Goal: Information Seeking & Learning: Learn about a topic

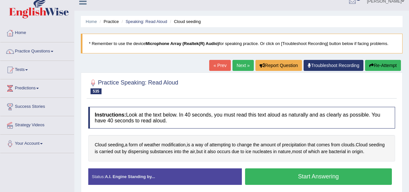
scroll to position [8, 0]
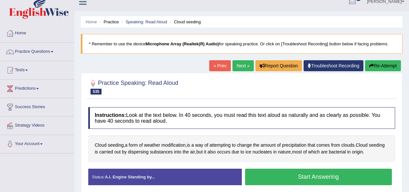
click at [35, 48] on link "Practice Questions" at bounding box center [37, 51] width 74 height 16
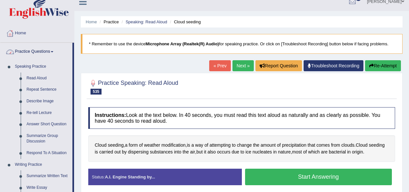
click at [55, 101] on link "Describe Image" at bounding box center [48, 101] width 49 height 12
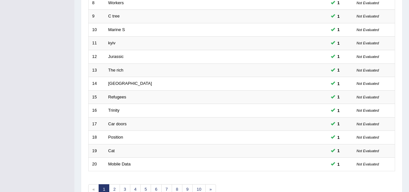
scroll to position [236, 0]
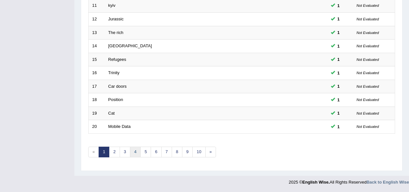
click at [133, 152] on link "4" at bounding box center [135, 151] width 11 height 11
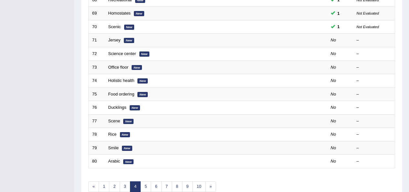
scroll to position [202, 0]
click at [128, 39] on em "New" at bounding box center [129, 39] width 10 height 5
click at [119, 40] on link "Jersey" at bounding box center [114, 39] width 12 height 5
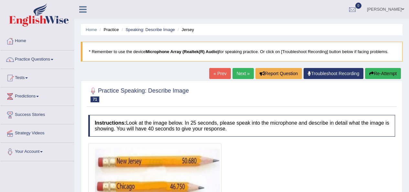
click at [46, 59] on link "Practice Questions" at bounding box center [37, 58] width 74 height 16
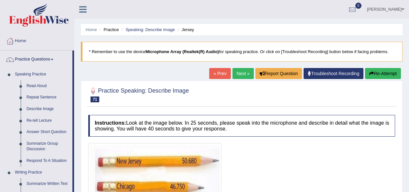
click at [46, 79] on link "Speaking Practice" at bounding box center [42, 75] width 60 height 12
click at [35, 85] on link "Read Aloud" at bounding box center [48, 86] width 49 height 12
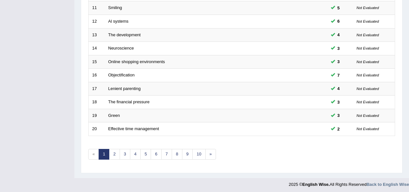
scroll to position [236, 0]
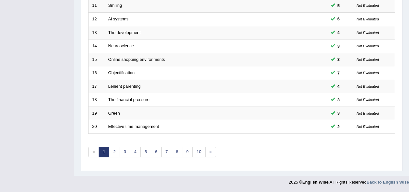
click at [197, 155] on link "10" at bounding box center [198, 151] width 13 height 11
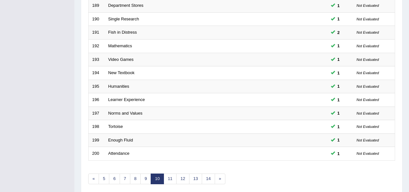
scroll to position [236, 0]
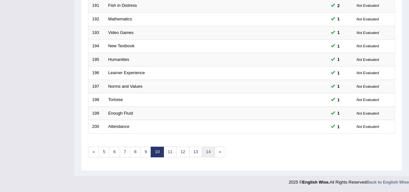
click at [207, 152] on link "14" at bounding box center [208, 151] width 13 height 11
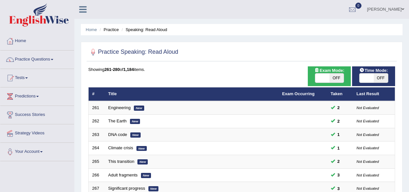
click at [33, 60] on link "Practice Questions" at bounding box center [37, 58] width 74 height 16
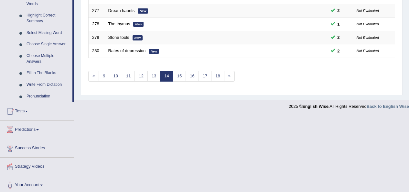
scroll to position [315, 0]
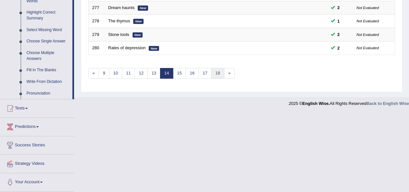
click at [217, 70] on link "18" at bounding box center [217, 73] width 13 height 11
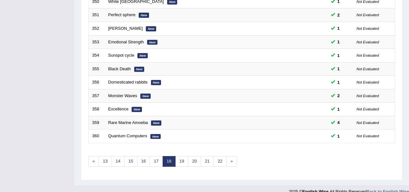
scroll to position [236, 0]
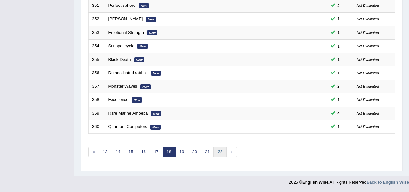
click at [222, 153] on link "22" at bounding box center [219, 151] width 13 height 11
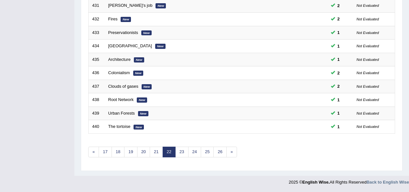
click at [223, 153] on link "26" at bounding box center [219, 151] width 13 height 11
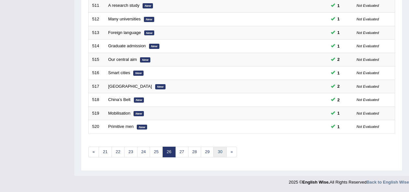
click at [217, 156] on link "30" at bounding box center [219, 151] width 13 height 11
click at [217, 155] on link "30" at bounding box center [219, 151] width 13 height 11
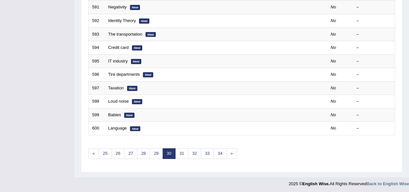
scroll to position [236, 0]
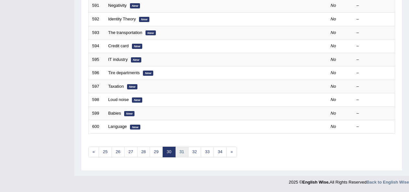
click at [185, 152] on link "31" at bounding box center [181, 151] width 13 height 11
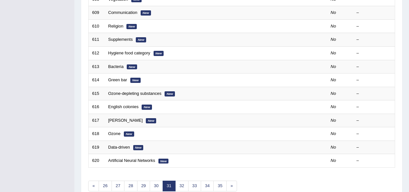
scroll to position [236, 0]
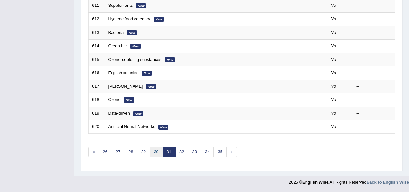
click at [150, 155] on link "30" at bounding box center [156, 151] width 13 height 11
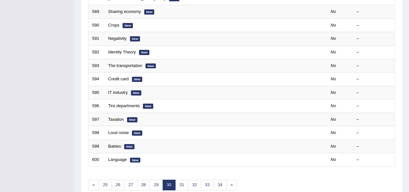
scroll to position [236, 0]
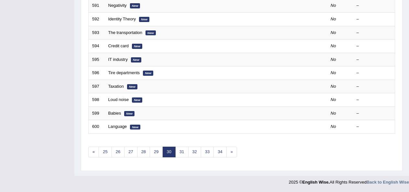
click at [155, 152] on link "29" at bounding box center [156, 151] width 13 height 11
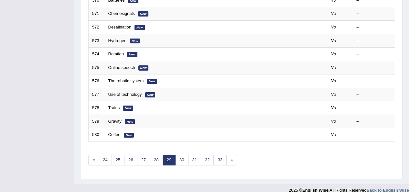
scroll to position [236, 0]
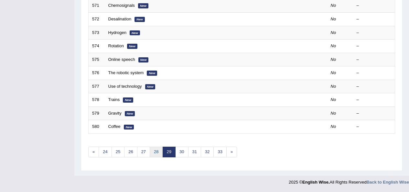
click at [161, 150] on link "28" at bounding box center [156, 151] width 13 height 11
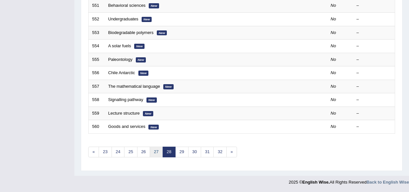
click at [156, 154] on link "27" at bounding box center [156, 151] width 13 height 11
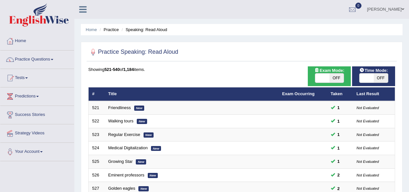
click at [43, 59] on link "Practice Questions" at bounding box center [37, 58] width 74 height 16
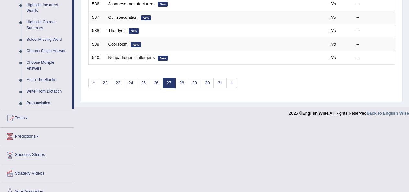
scroll to position [315, 0]
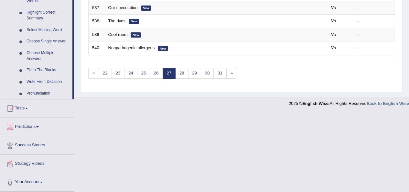
click at [48, 93] on link "Pronunciation" at bounding box center [48, 94] width 49 height 12
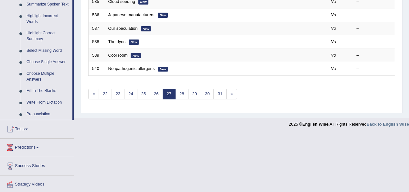
scroll to position [236, 0]
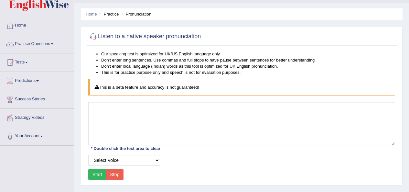
scroll to position [15, 0]
click at [46, 50] on link "Practice Questions" at bounding box center [37, 43] width 74 height 16
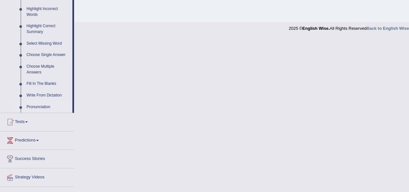
scroll to position [315, 0]
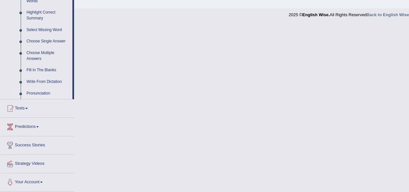
click at [51, 93] on link "Pronunciation" at bounding box center [48, 94] width 49 height 12
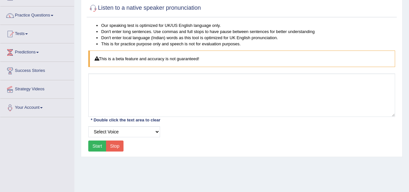
scroll to position [48, 0]
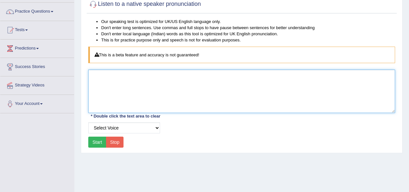
click at [151, 80] on textarea at bounding box center [241, 90] width 307 height 43
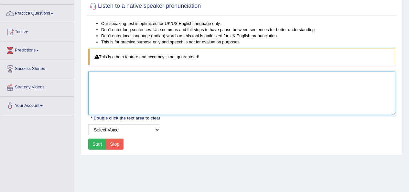
scroll to position [46, 0]
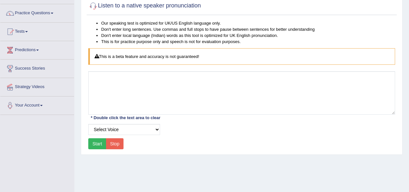
click at [211, 53] on div "This is a beta feature and accuracy is not guaranteed!" at bounding box center [241, 56] width 307 height 16
click at [204, 55] on div "This is a beta feature and accuracy is not guaranteed!" at bounding box center [241, 56] width 307 height 16
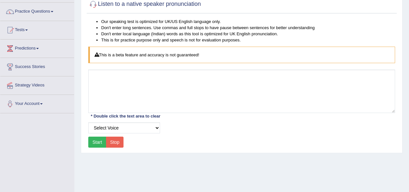
scroll to position [48, 0]
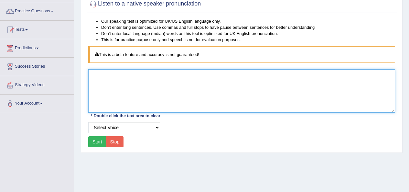
click at [185, 80] on textarea at bounding box center [241, 90] width 307 height 43
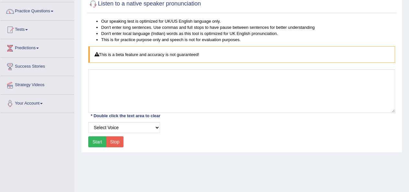
click at [98, 145] on button "Start" at bounding box center [97, 141] width 18 height 11
click at [98, 139] on button "Start" at bounding box center [97, 141] width 18 height 11
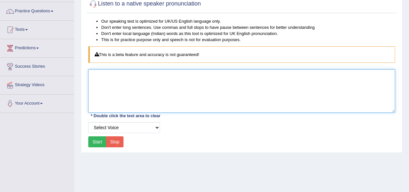
click at [142, 79] on textarea at bounding box center [241, 90] width 307 height 43
click at [96, 144] on button "Start" at bounding box center [97, 141] width 18 height 11
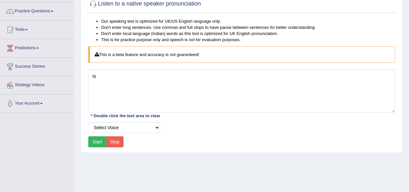
click at [95, 141] on button "Start" at bounding box center [97, 141] width 18 height 11
click at [121, 146] on button "Stop" at bounding box center [115, 141] width 18 height 11
click at [145, 124] on select "Select Voice UK English Female UK English Male" at bounding box center [124, 127] width 72 height 11
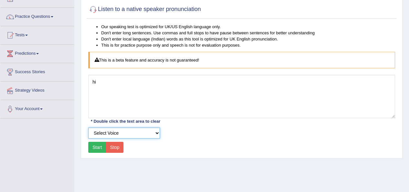
scroll to position [42, 0]
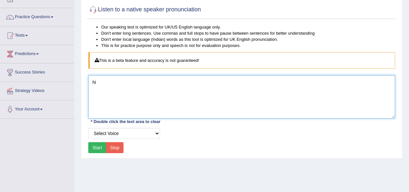
click at [127, 85] on textarea "hi" at bounding box center [241, 96] width 307 height 43
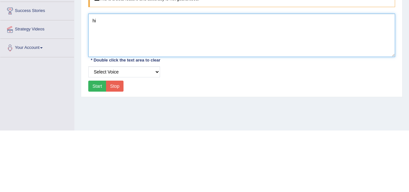
type textarea "h"
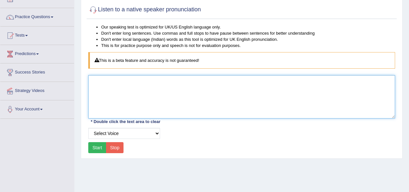
scroll to position [0, 0]
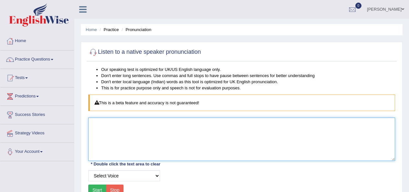
click at [53, 59] on span at bounding box center [52, 59] width 3 height 1
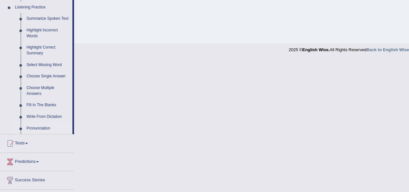
scroll to position [315, 0]
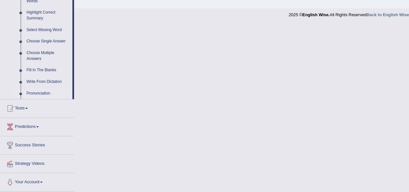
click at [62, 80] on link "Write From Dictation" at bounding box center [48, 82] width 49 height 12
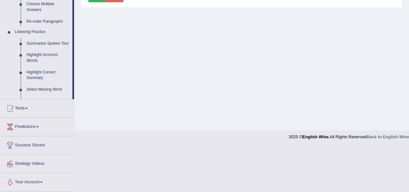
scroll to position [148, 0]
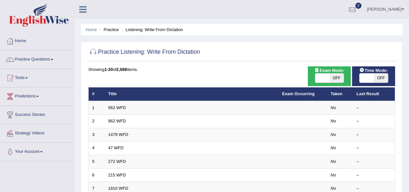
click at [297, 104] on td at bounding box center [303, 108] width 48 height 14
click at [252, 108] on td "562 WFD" at bounding box center [192, 108] width 174 height 14
click at [253, 110] on td "562 WFD" at bounding box center [192, 108] width 174 height 14
click at [121, 106] on link "562 WFD" at bounding box center [117, 107] width 18 height 5
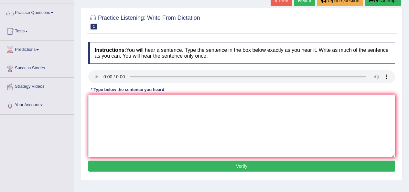
scroll to position [47, 0]
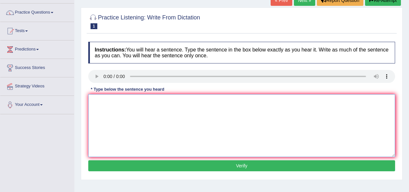
click at [265, 124] on textarea at bounding box center [241, 125] width 307 height 63
type textarea "the gap between the"
click at [310, 166] on button "Verify" at bounding box center [241, 165] width 307 height 11
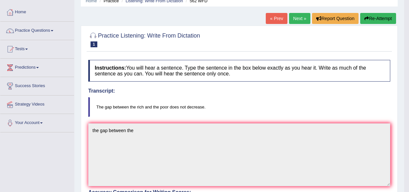
scroll to position [0, 0]
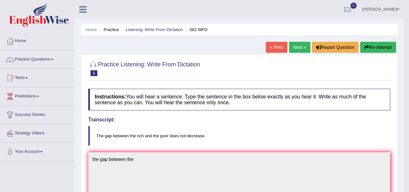
click at [37, 55] on link "Practice Questions" at bounding box center [37, 58] width 74 height 16
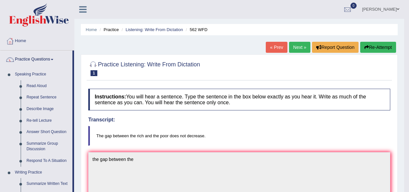
click at [48, 95] on link "Repeat Sentence" at bounding box center [48, 97] width 49 height 12
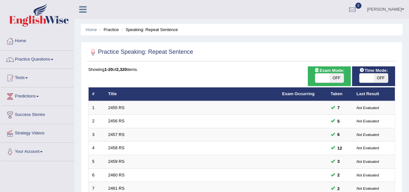
click at [46, 54] on link "Practice Questions" at bounding box center [37, 58] width 74 height 16
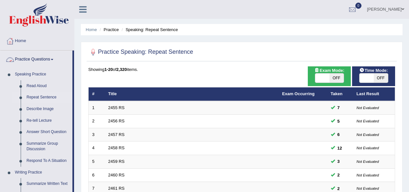
click at [40, 83] on link "Read Aloud" at bounding box center [48, 86] width 49 height 12
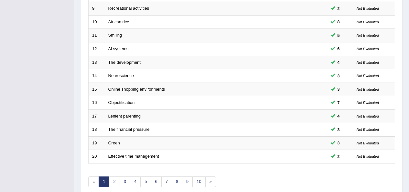
scroll to position [236, 0]
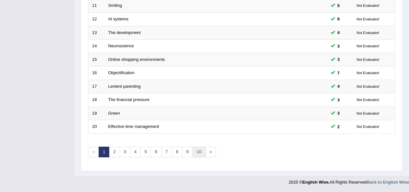
click at [200, 151] on link "10" at bounding box center [198, 151] width 13 height 11
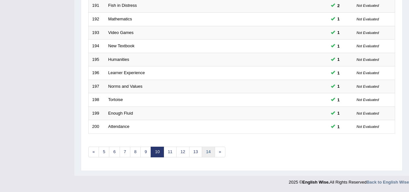
click at [211, 156] on link "14" at bounding box center [208, 151] width 13 height 11
click at [215, 148] on link "»" at bounding box center [220, 151] width 11 height 11
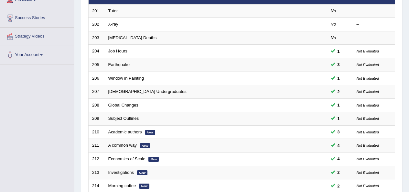
scroll to position [236, 0]
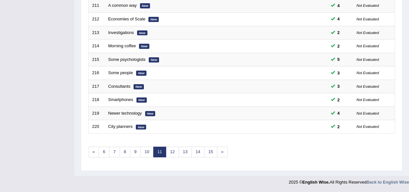
click at [212, 151] on link "15" at bounding box center [210, 151] width 13 height 11
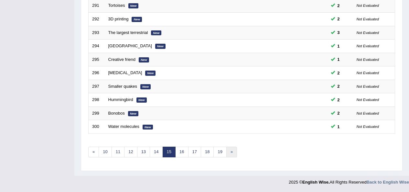
click at [226, 150] on link "»" at bounding box center [231, 151] width 11 height 11
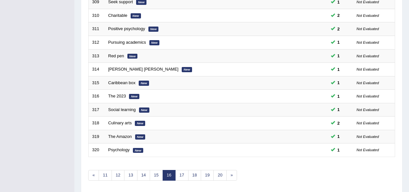
scroll to position [236, 0]
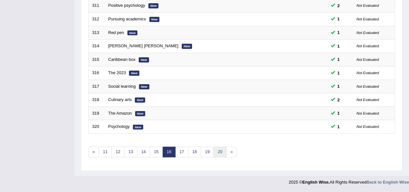
click at [221, 154] on link "20" at bounding box center [219, 151] width 13 height 11
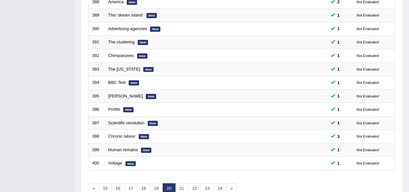
scroll to position [236, 0]
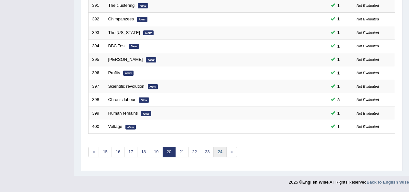
click at [221, 154] on link "24" at bounding box center [219, 151] width 13 height 11
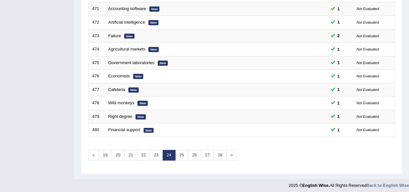
scroll to position [236, 0]
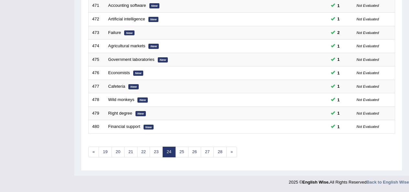
click at [179, 151] on link "25" at bounding box center [181, 151] width 13 height 11
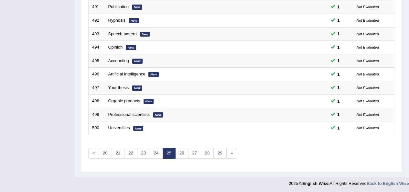
scroll to position [236, 0]
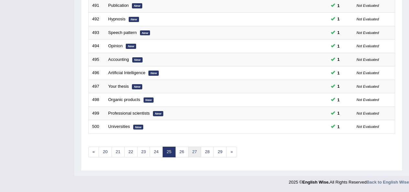
click at [197, 153] on link "27" at bounding box center [194, 151] width 13 height 11
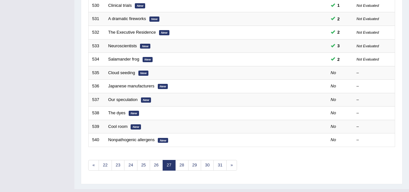
scroll to position [225, 0]
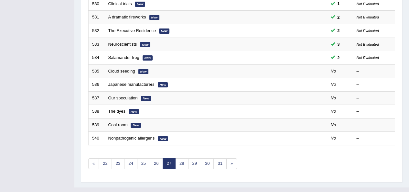
click at [145, 70] on em "New" at bounding box center [143, 71] width 10 height 5
click at [143, 73] on em "New" at bounding box center [143, 71] width 10 height 5
click at [125, 79] on td "Japanese manufacturers New" at bounding box center [192, 85] width 174 height 14
click at [124, 73] on link "Cloud seeding" at bounding box center [121, 71] width 27 height 5
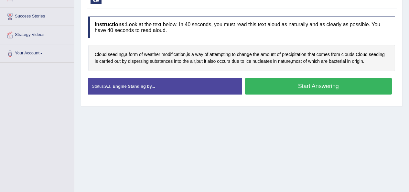
scroll to position [99, 0]
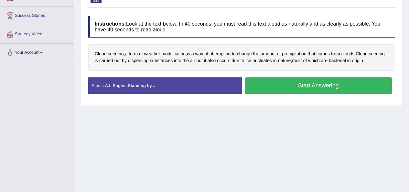
click at [336, 77] on div "Created with Highcharts 7.1.2 Great Too slow Too fast Time Speech pace meter: 0…" at bounding box center [320, 77] width 157 height 0
click at [347, 84] on button "Start Answering" at bounding box center [318, 85] width 147 height 16
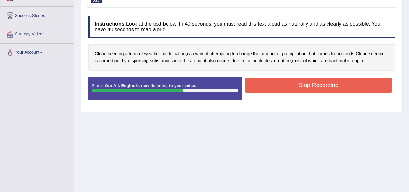
click at [362, 86] on button "Stop Recording" at bounding box center [318, 85] width 147 height 15
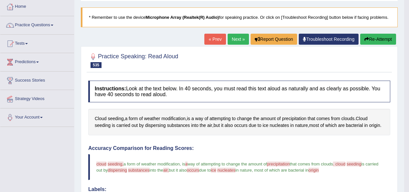
scroll to position [0, 0]
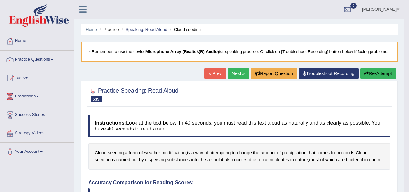
click at [238, 73] on link "Next »" at bounding box center [238, 73] width 21 height 11
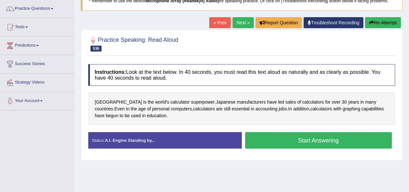
click at [331, 143] on button "Start Answering" at bounding box center [318, 140] width 147 height 16
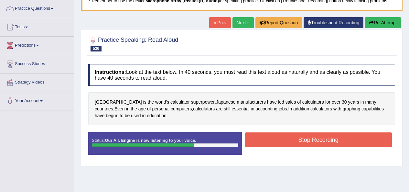
click at [340, 142] on button "Stop Recording" at bounding box center [318, 139] width 147 height 15
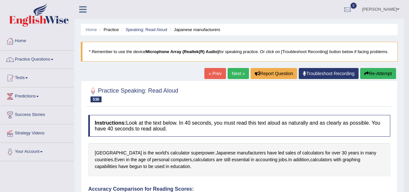
click at [235, 75] on link "Next »" at bounding box center [238, 73] width 21 height 11
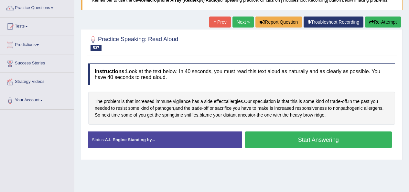
click at [331, 134] on button "Start Answering" at bounding box center [318, 139] width 147 height 16
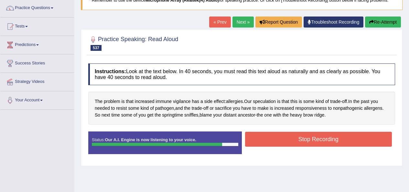
click at [332, 140] on button "Stop Recording" at bounding box center [318, 139] width 147 height 15
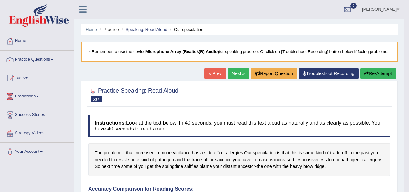
click at [240, 71] on link "Next »" at bounding box center [238, 73] width 21 height 11
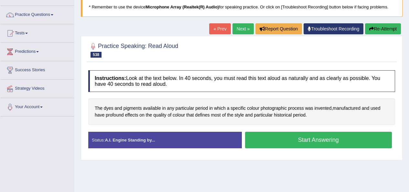
click at [357, 132] on div "Created with Highcharts 7.1.2 Great Too slow Too fast Time Speech pace meter: 0…" at bounding box center [320, 131] width 157 height 0
click at [355, 142] on button "Start Answering" at bounding box center [318, 140] width 147 height 16
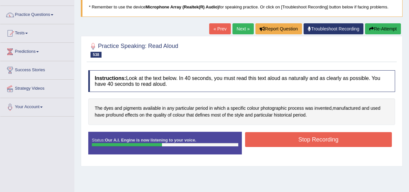
click at [320, 138] on button "Stop Recording" at bounding box center [318, 139] width 147 height 15
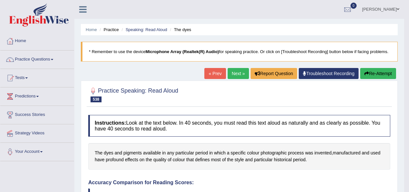
click at [239, 78] on link "Next »" at bounding box center [238, 73] width 21 height 11
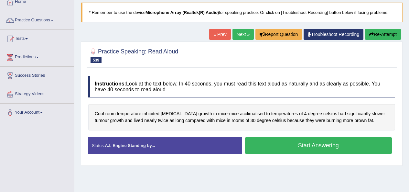
scroll to position [33, 0]
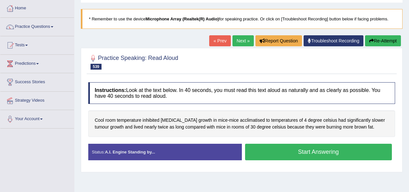
click at [47, 21] on link "Practice Questions" at bounding box center [37, 26] width 74 height 16
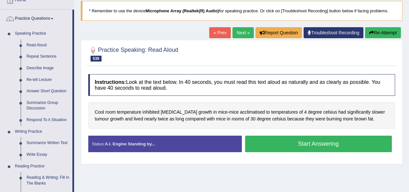
scroll to position [34, 0]
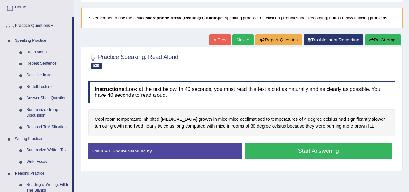
click at [319, 144] on button "Start Answering" at bounding box center [318, 151] width 147 height 16
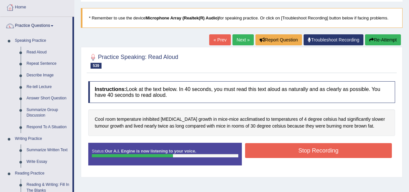
click at [345, 153] on button "Stop Recording" at bounding box center [318, 150] width 147 height 15
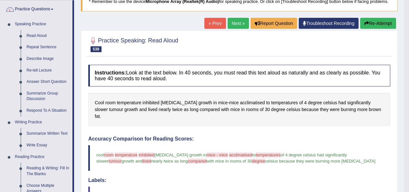
scroll to position [0, 0]
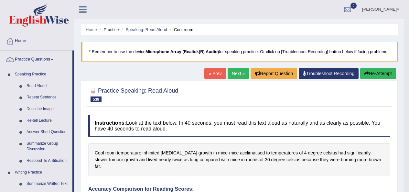
click at [239, 75] on link "Next »" at bounding box center [238, 73] width 21 height 11
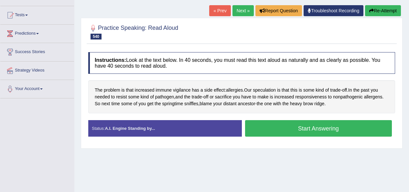
click at [353, 131] on button "Start Answering" at bounding box center [318, 128] width 147 height 16
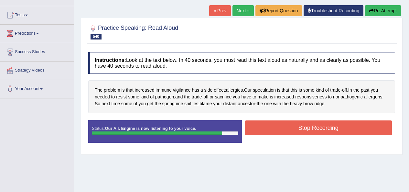
click at [348, 130] on button "Stop Recording" at bounding box center [318, 127] width 147 height 15
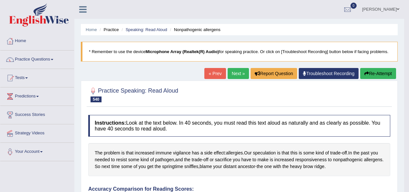
click at [46, 63] on link "Practice Questions" at bounding box center [37, 58] width 74 height 16
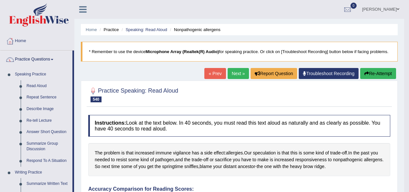
click at [32, 102] on link "Repeat Sentence" at bounding box center [48, 97] width 49 height 12
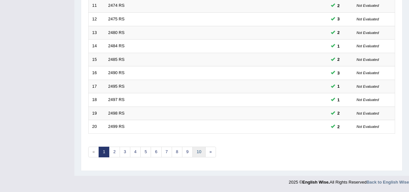
click at [200, 151] on link "10" at bounding box center [198, 151] width 13 height 11
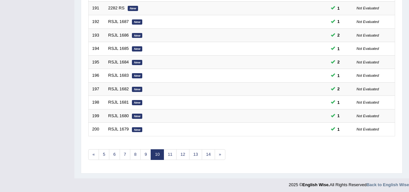
scroll to position [236, 0]
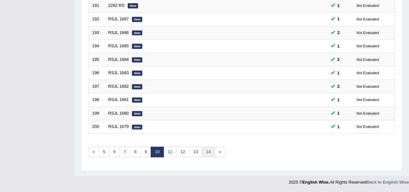
click at [205, 150] on link "14" at bounding box center [208, 151] width 13 height 11
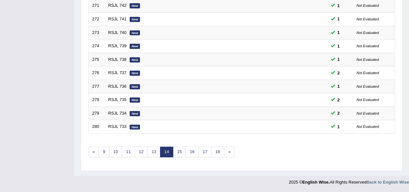
click at [218, 148] on link "18" at bounding box center [217, 151] width 13 height 11
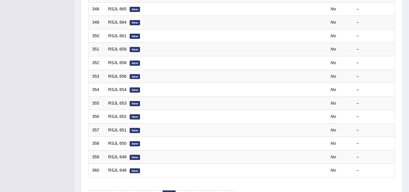
scroll to position [236, 0]
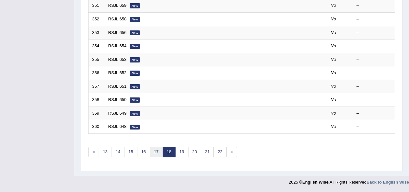
click at [154, 152] on link "17" at bounding box center [156, 151] width 13 height 11
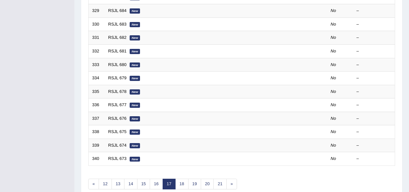
scroll to position [236, 0]
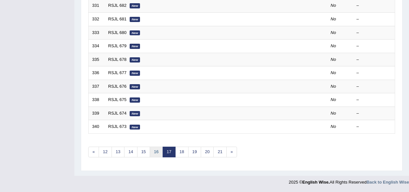
click at [160, 155] on link "16" at bounding box center [156, 151] width 13 height 11
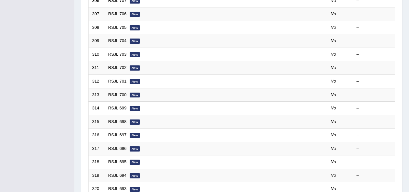
scroll to position [236, 0]
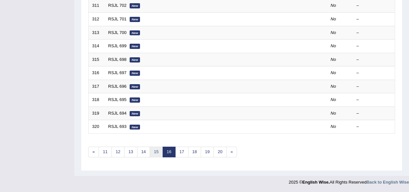
click at [154, 153] on link "15" at bounding box center [156, 151] width 13 height 11
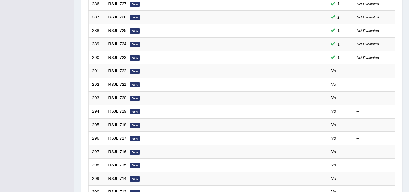
scroll to position [171, 0]
click at [291, 69] on td at bounding box center [303, 72] width 48 height 14
click at [131, 73] on em "New" at bounding box center [135, 71] width 10 height 5
click at [131, 72] on em "New" at bounding box center [135, 71] width 10 height 5
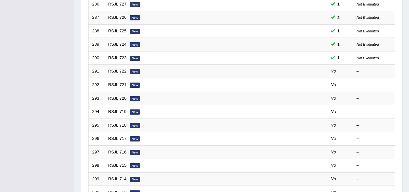
click at [130, 71] on em "New" at bounding box center [135, 71] width 10 height 5
click at [131, 70] on em "New" at bounding box center [135, 71] width 10 height 5
click at [335, 71] on em "No" at bounding box center [333, 71] width 5 height 5
click at [340, 70] on td "No" at bounding box center [340, 72] width 26 height 14
click at [125, 72] on link "RSJL 722" at bounding box center [117, 71] width 18 height 5
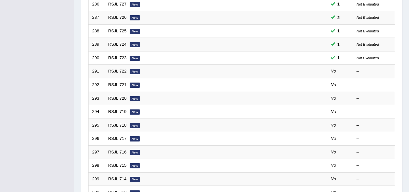
click at [132, 70] on em "New" at bounding box center [135, 71] width 10 height 5
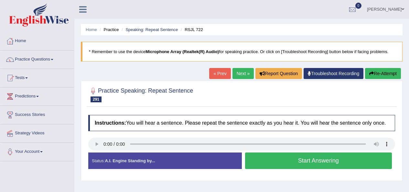
click at [97, 152] on div "Created with Highcharts 7.1.2 Too low Too high Time Pitch meter: 0 2.5 5 7.5 10" at bounding box center [163, 152] width 157 height 0
click at [93, 152] on div "Status: A.I. Engine Standing by..." at bounding box center [165, 160] width 154 height 16
click at [100, 152] on div "Created with Highcharts 7.1.2 Too low Too high Time Pitch meter: 0 2.5 5 7.5 10" at bounding box center [163, 152] width 157 height 0
click at [330, 157] on button "Start Answering" at bounding box center [318, 160] width 147 height 16
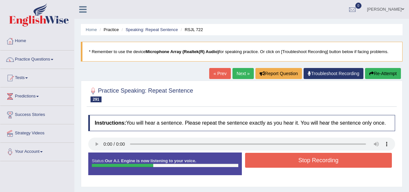
click at [326, 161] on button "Stop Recording" at bounding box center [318, 160] width 147 height 15
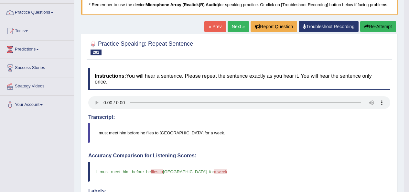
scroll to position [46, 0]
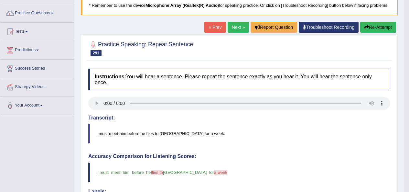
click at [378, 28] on button "Re-Attempt" at bounding box center [378, 27] width 36 height 11
